Goal: Find contact information: Find contact information

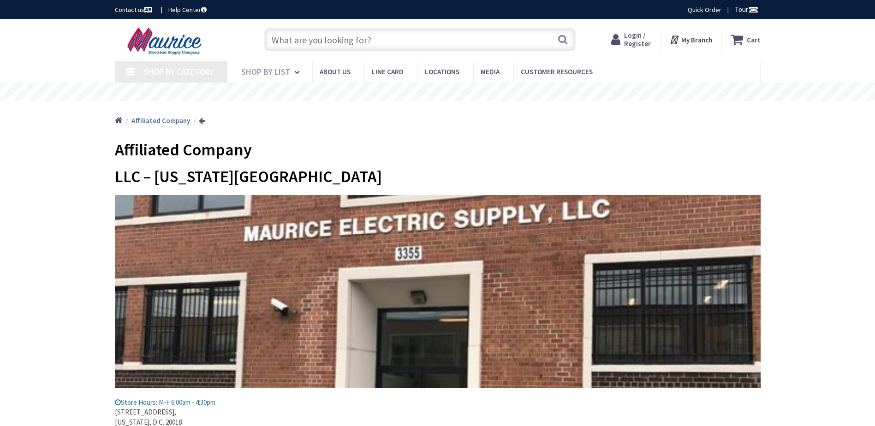
type input "[GEOGRAPHIC_DATA][STREET_ADDRESS]"
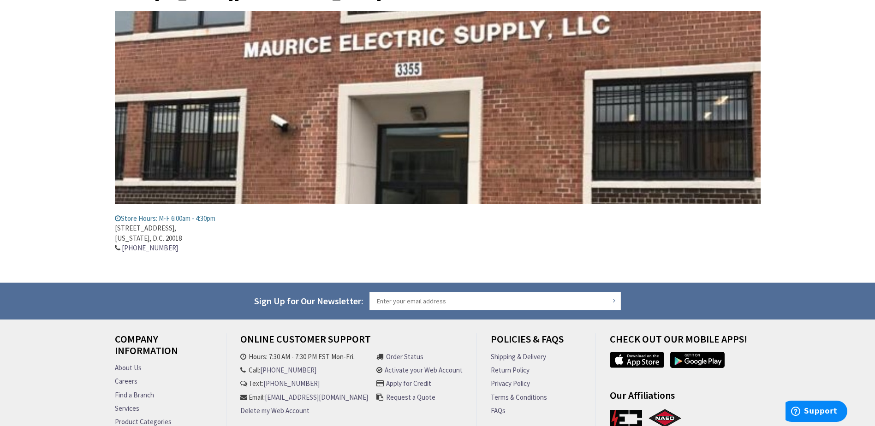
scroll to position [184, 0]
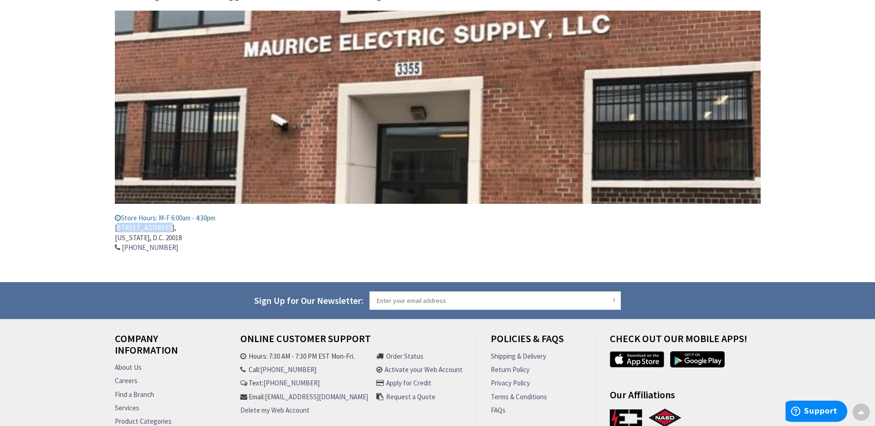
drag, startPoint x: 159, startPoint y: 227, endPoint x: 118, endPoint y: 228, distance: 40.6
click at [118, 228] on address "[STREET_ADDRESS][US_STATE] 202-675-9400" at bounding box center [437, 238] width 645 height 30
drag, startPoint x: 115, startPoint y: 228, endPoint x: 138, endPoint y: 229, distance: 23.5
click at [138, 229] on address "[STREET_ADDRESS][US_STATE] 202-675-9400" at bounding box center [437, 238] width 645 height 30
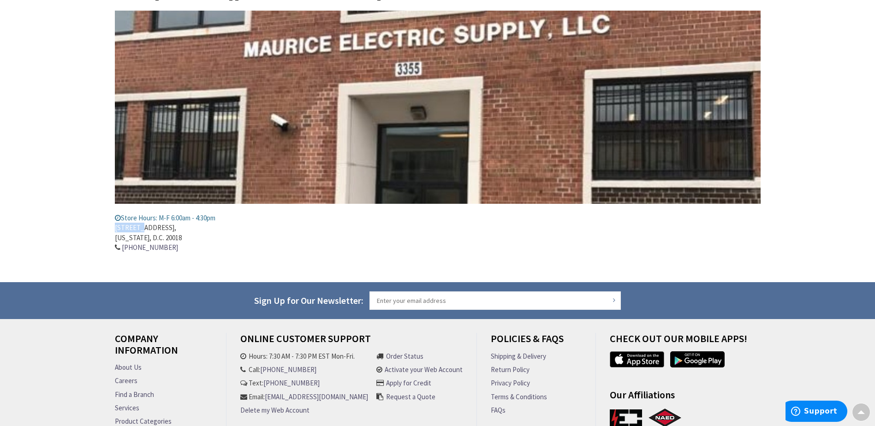
drag, startPoint x: 138, startPoint y: 229, endPoint x: 117, endPoint y: 227, distance: 21.8
click at [117, 227] on address "[STREET_ADDRESS][US_STATE] 202-675-9400" at bounding box center [437, 238] width 645 height 30
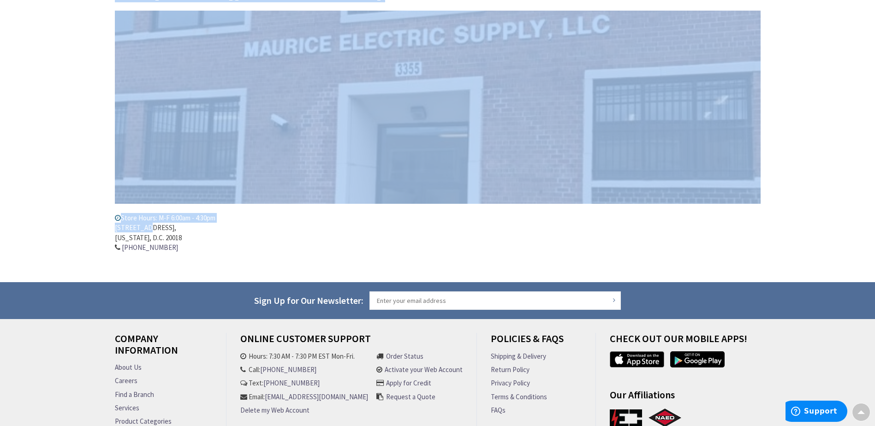
drag, startPoint x: 114, startPoint y: 227, endPoint x: 145, endPoint y: 229, distance: 31.0
click at [145, 229] on main "Affiliated Company LLC – [US_STATE], D.C. Store Hours: M-F 6:00am - 4:30pm [STR…" at bounding box center [438, 115] width 692 height 333
click at [147, 230] on address "[STREET_ADDRESS][US_STATE] 202-675-9400" at bounding box center [437, 238] width 645 height 30
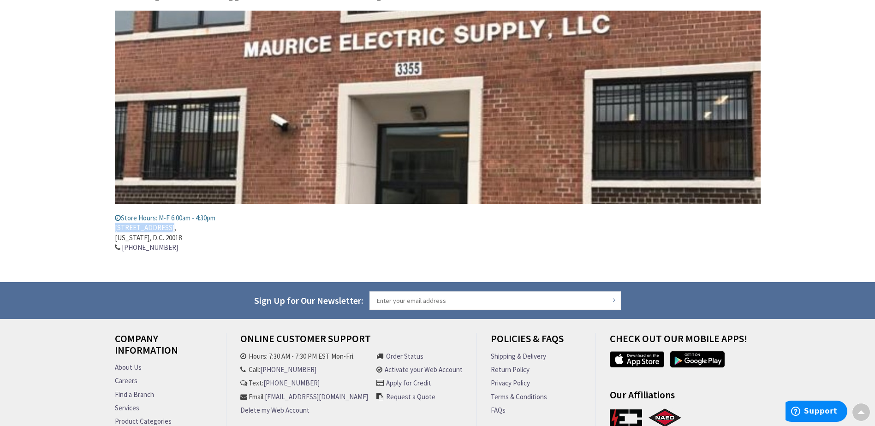
drag, startPoint x: 114, startPoint y: 228, endPoint x: 160, endPoint y: 231, distance: 46.2
click at [160, 231] on address "[STREET_ADDRESS][US_STATE] 202-675-9400" at bounding box center [437, 238] width 645 height 30
copy address "[STREET_ADDRESS]"
click at [193, 240] on address "[STREET_ADDRESS][US_STATE] 202-675-9400" at bounding box center [437, 238] width 645 height 30
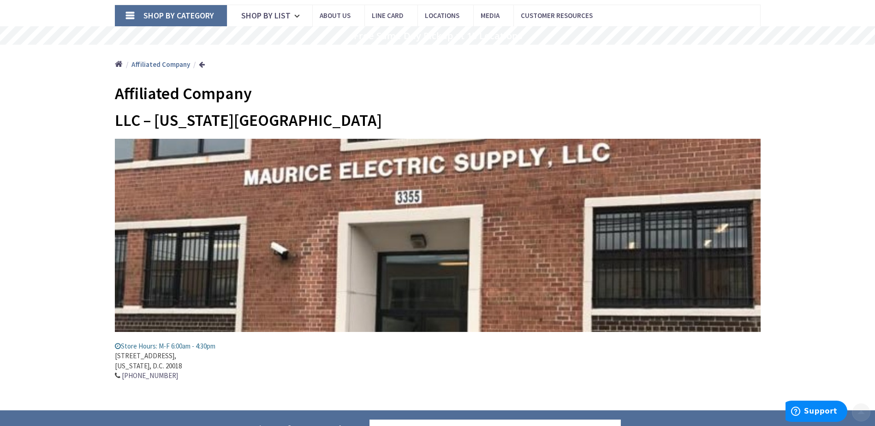
scroll to position [72, 0]
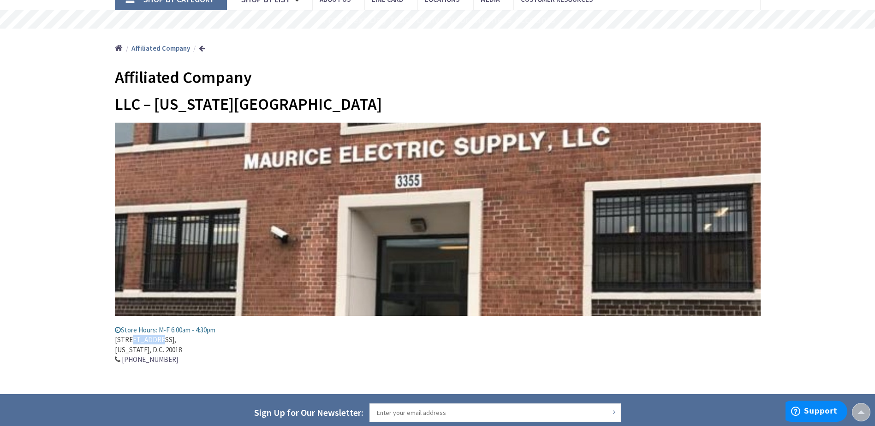
drag, startPoint x: 130, startPoint y: 341, endPoint x: 151, endPoint y: 341, distance: 21.2
click at [151, 341] on address "[STREET_ADDRESS][US_STATE] 202-675-9400" at bounding box center [437, 350] width 645 height 30
copy address "V Street"
